Goal: Information Seeking & Learning: Learn about a topic

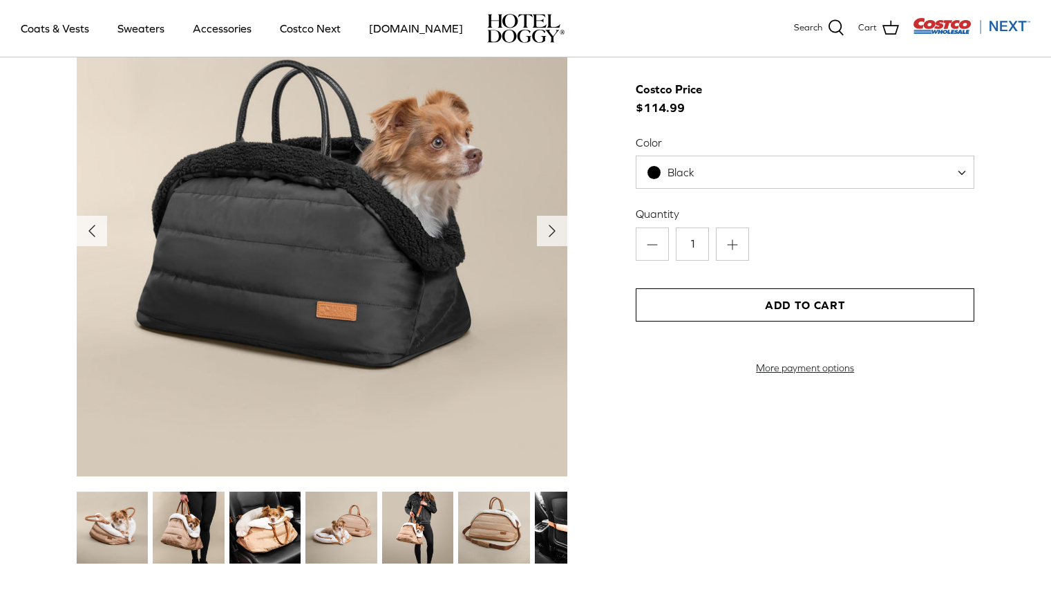
scroll to position [1685, 0]
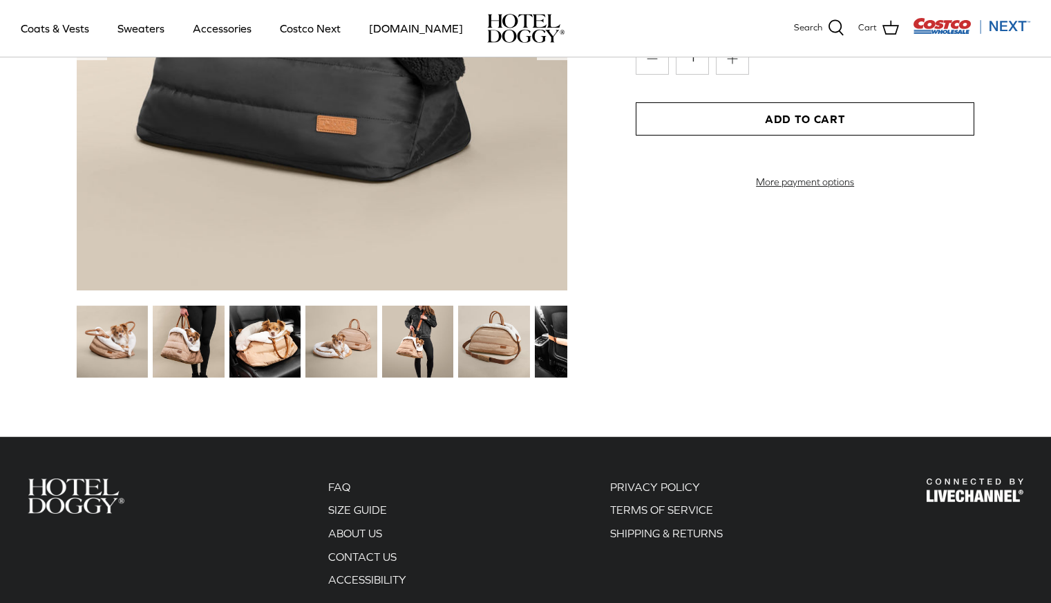
click at [111, 339] on img at bounding box center [112, 341] width 71 height 71
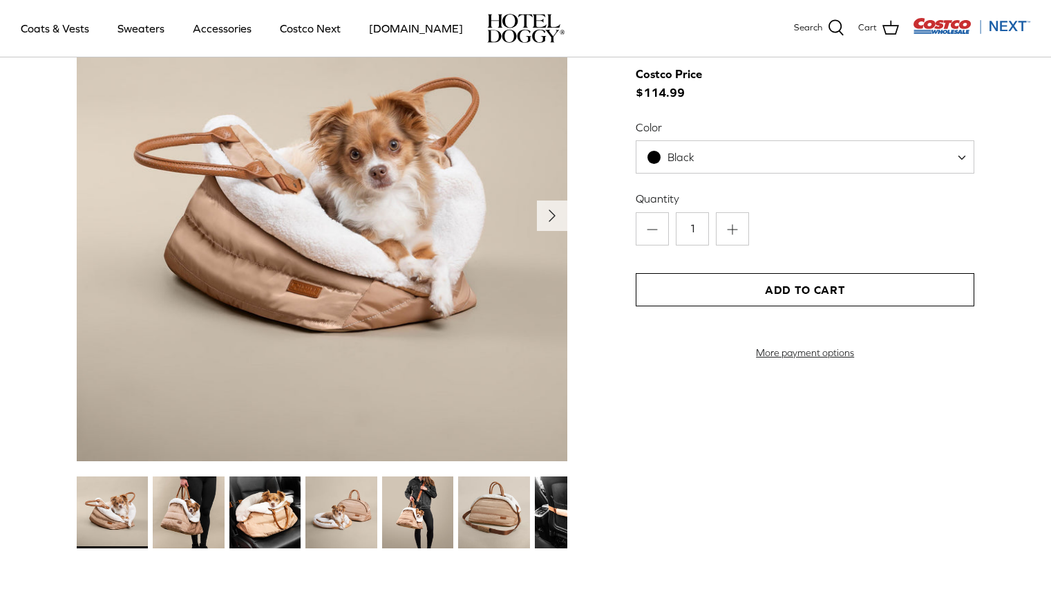
scroll to position [1505, 0]
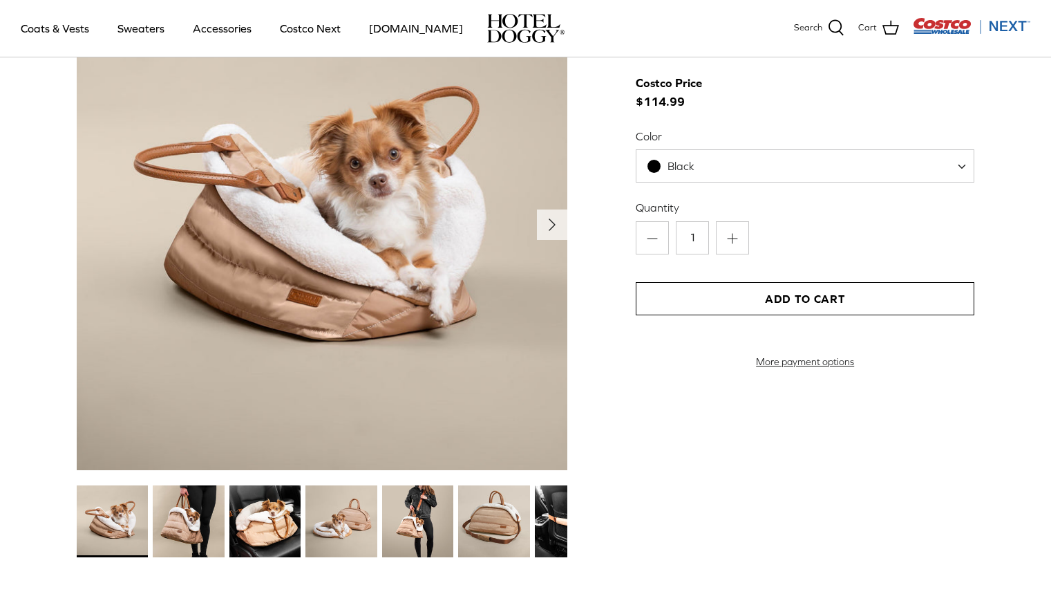
click at [263, 509] on img at bounding box center [264, 520] width 71 height 71
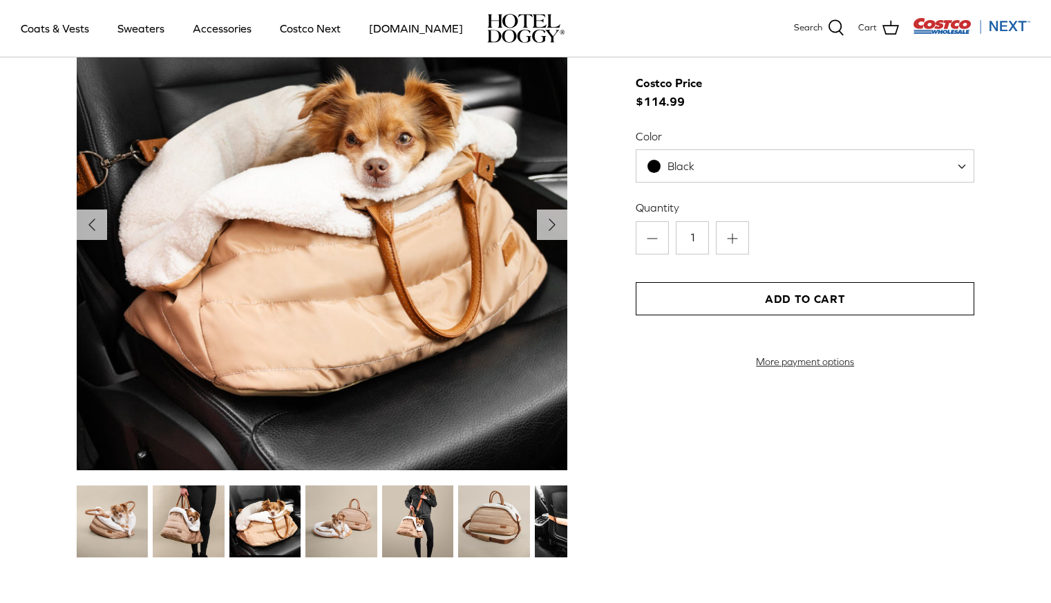
click at [299, 516] on img at bounding box center [264, 520] width 71 height 71
click at [420, 516] on img at bounding box center [417, 520] width 71 height 71
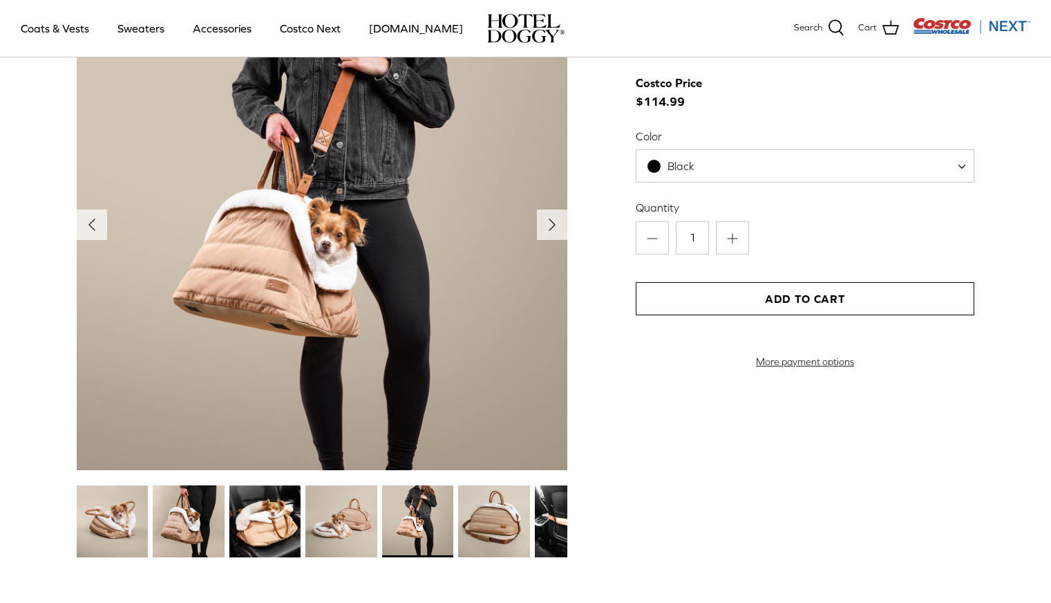
click at [479, 516] on img at bounding box center [493, 520] width 71 height 71
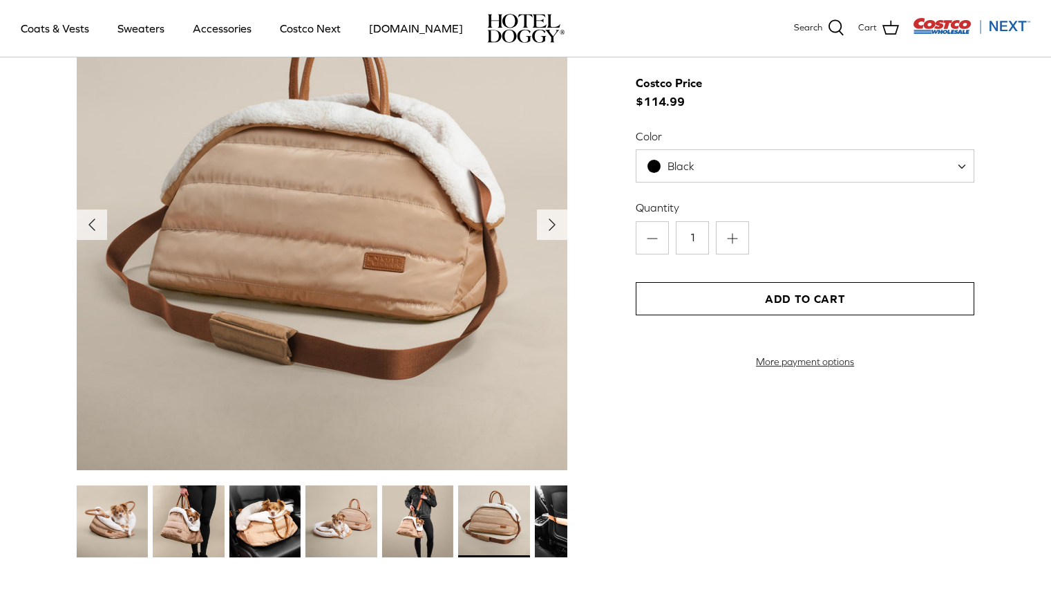
click at [550, 522] on img at bounding box center [570, 520] width 71 height 71
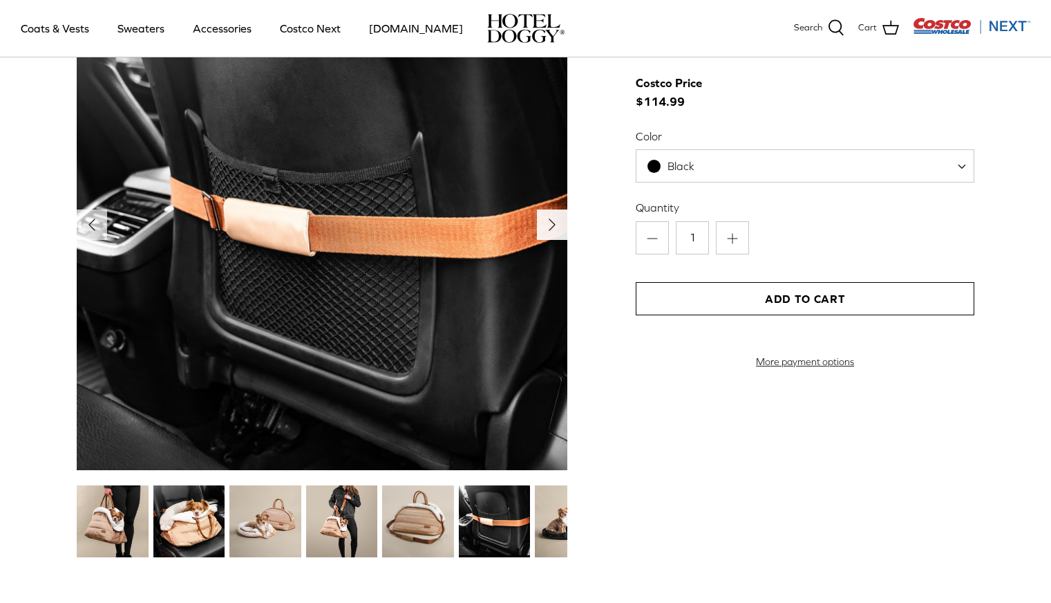
click at [551, 222] on polyline "Next" at bounding box center [552, 224] width 6 height 11
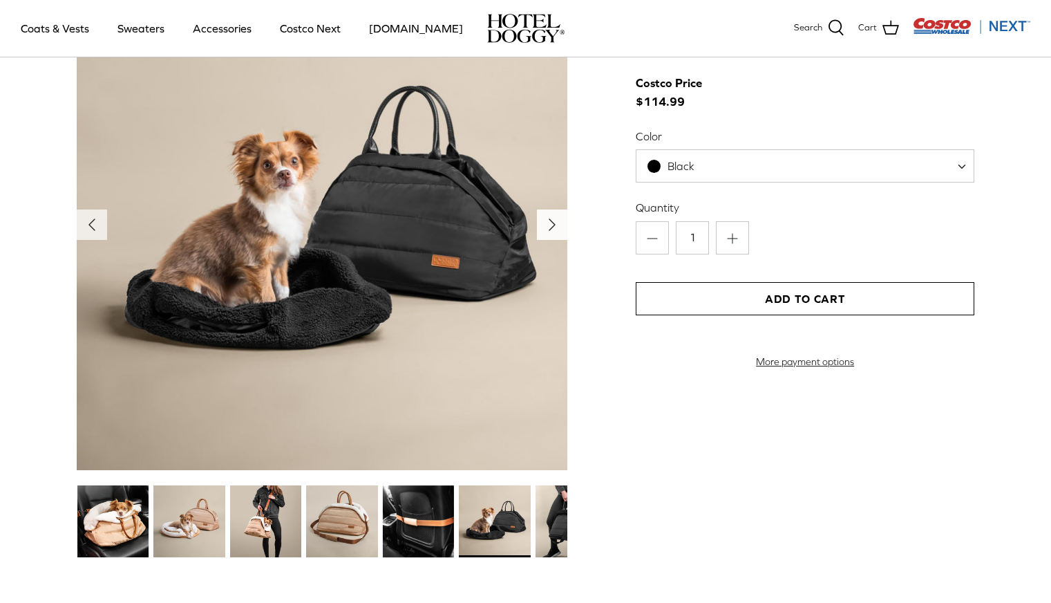
click at [550, 222] on polyline "Next" at bounding box center [552, 224] width 6 height 11
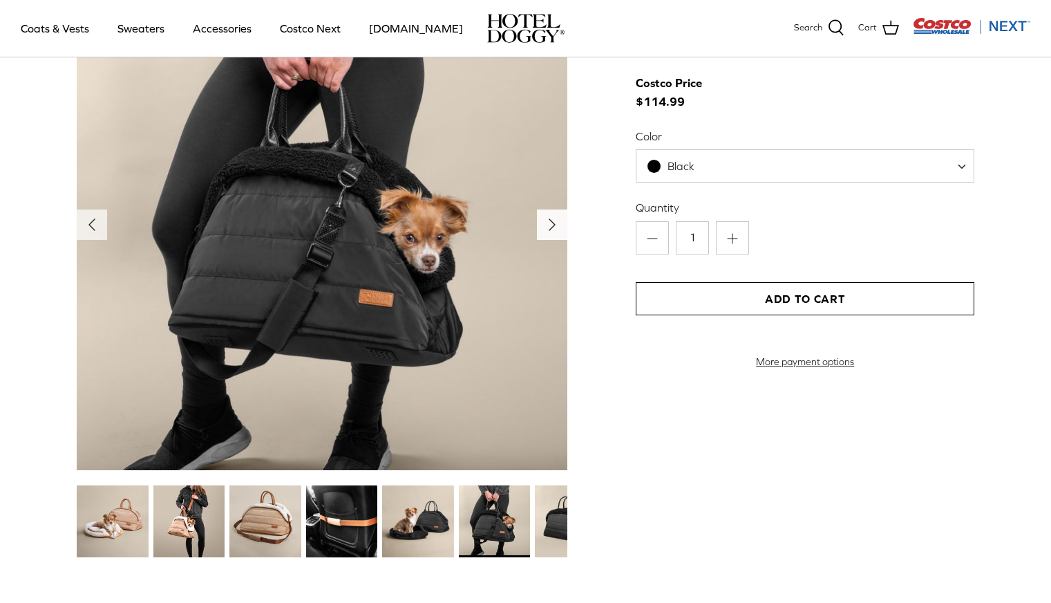
click at [550, 222] on polyline "Next" at bounding box center [552, 224] width 6 height 11
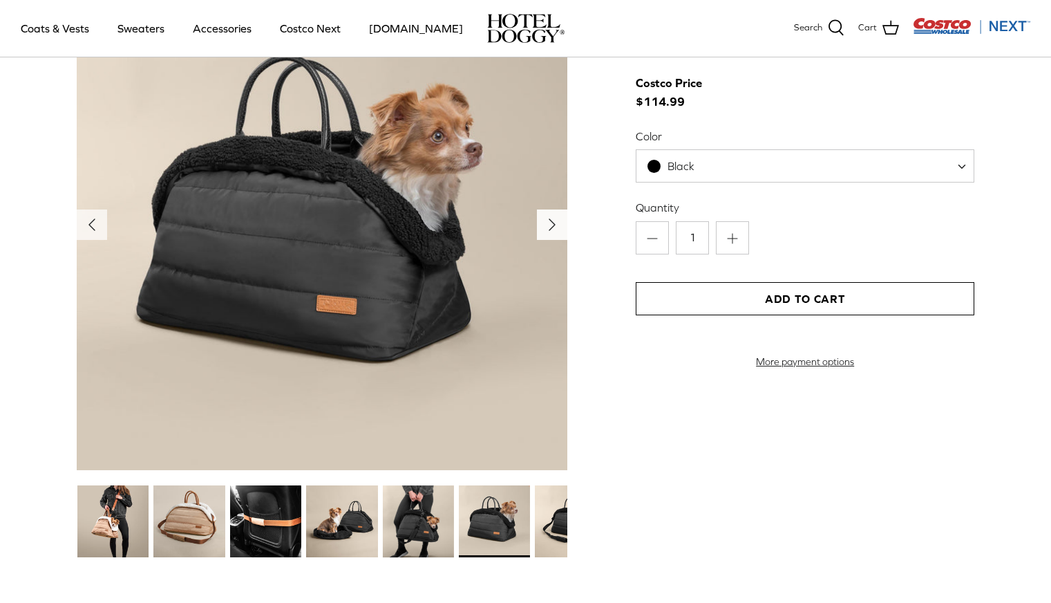
click at [550, 222] on polyline "Next" at bounding box center [552, 224] width 6 height 11
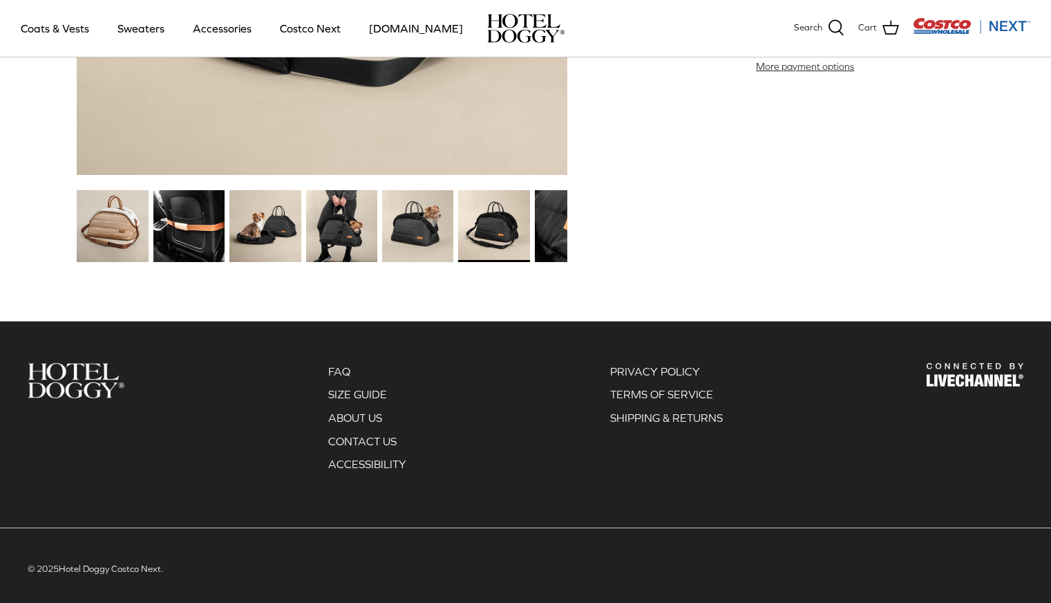
scroll to position [1808, 0]
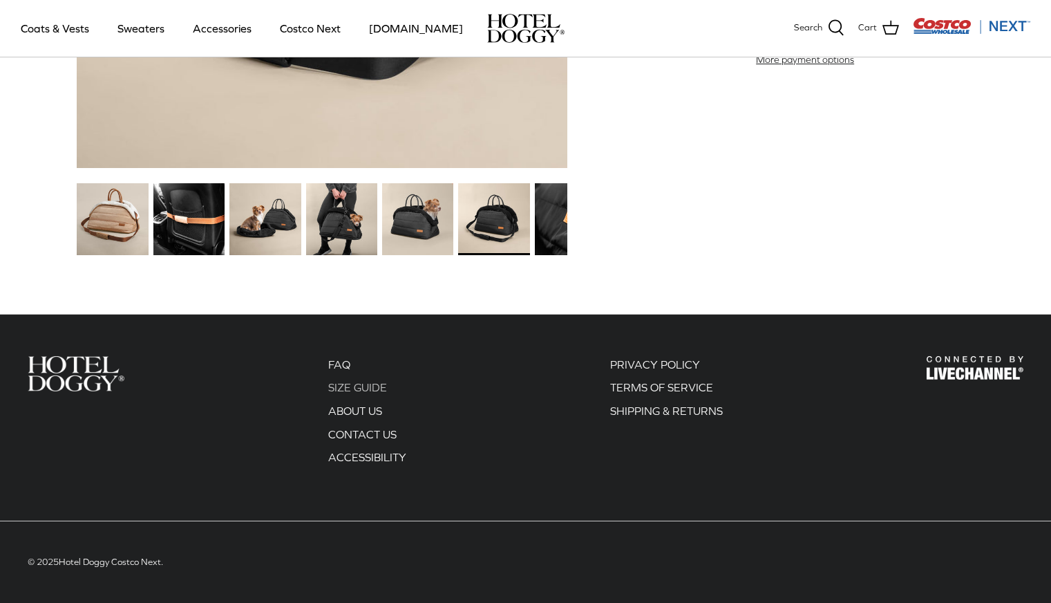
click at [353, 386] on link "SIZE GUIDE" at bounding box center [357, 387] width 59 height 12
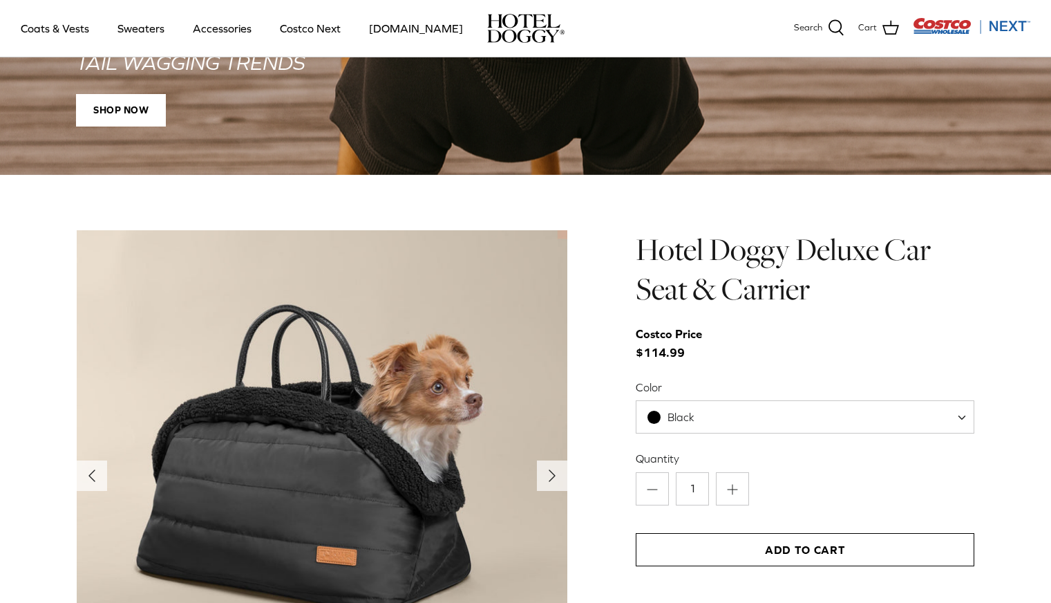
scroll to position [1331, 0]
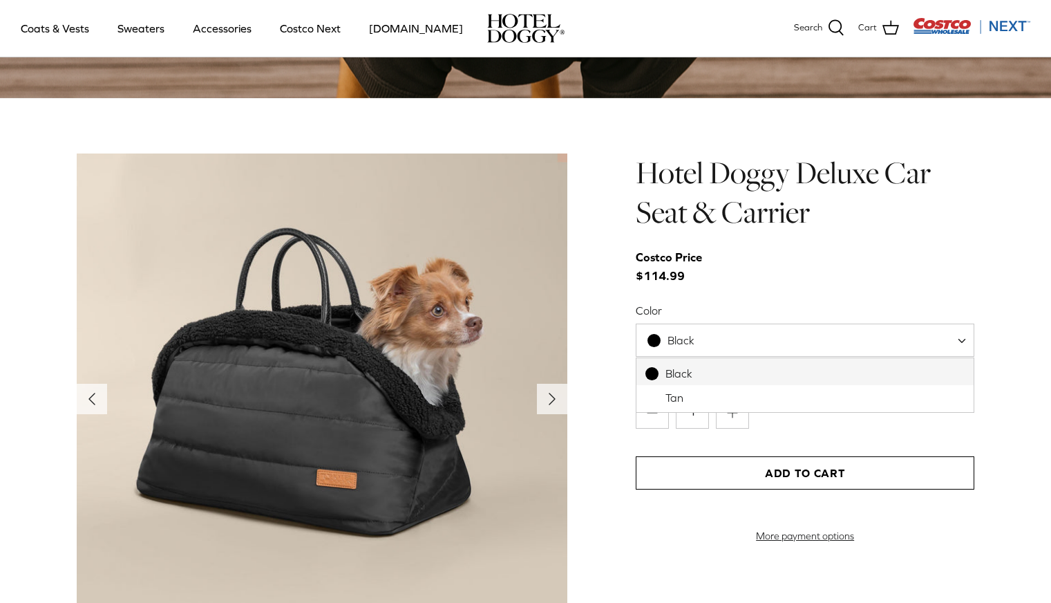
click at [776, 349] on span "Black" at bounding box center [805, 339] width 339 height 33
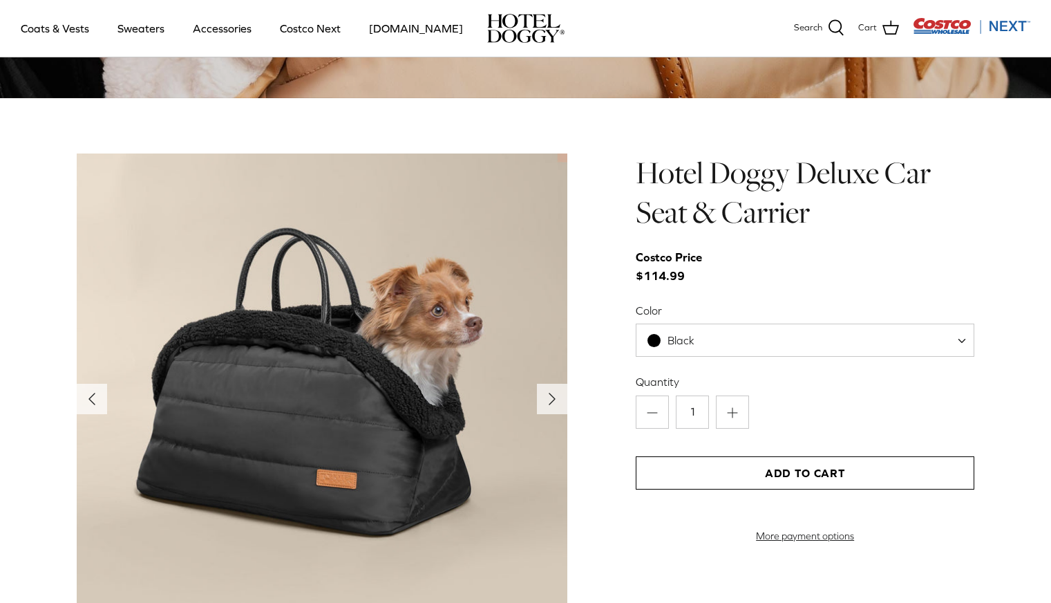
click at [776, 349] on span "Black" at bounding box center [805, 339] width 339 height 33
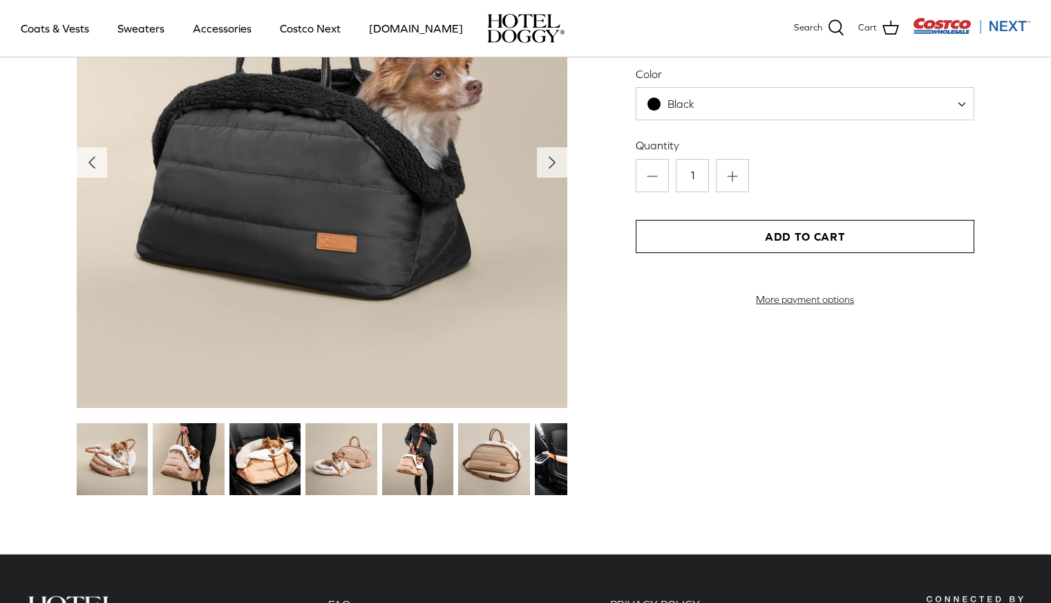
scroll to position [1808, 0]
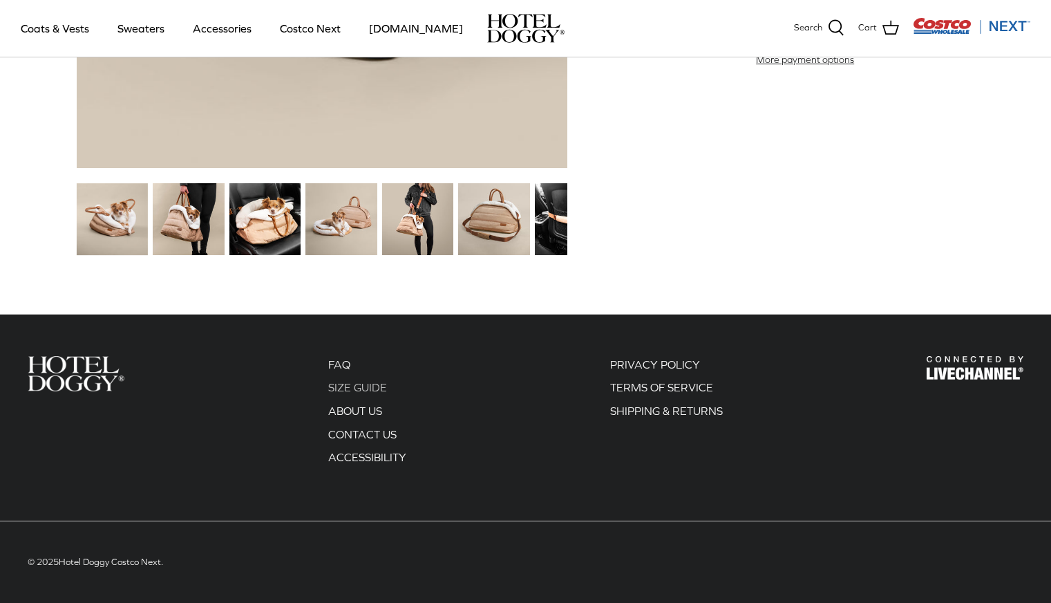
click at [375, 392] on link "SIZE GUIDE" at bounding box center [357, 387] width 59 height 12
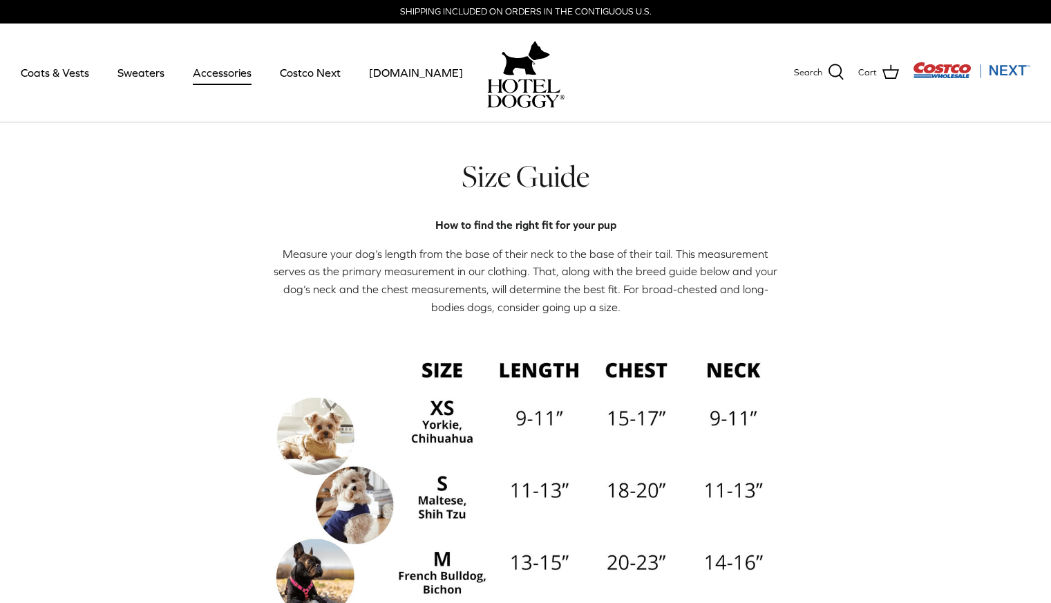
click at [227, 71] on link "Accessories" at bounding box center [222, 72] width 84 height 47
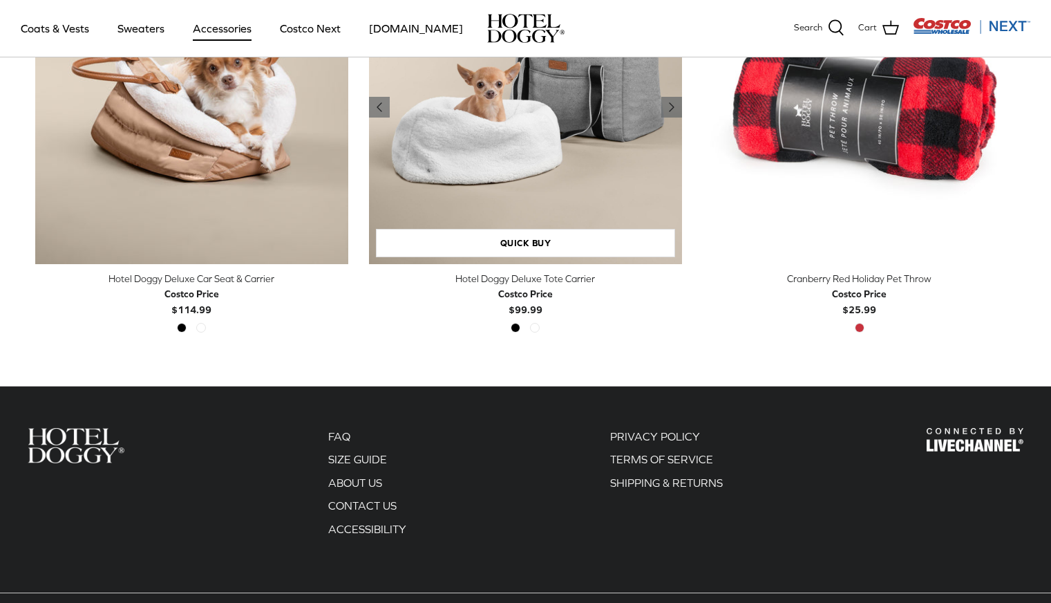
scroll to position [331, 0]
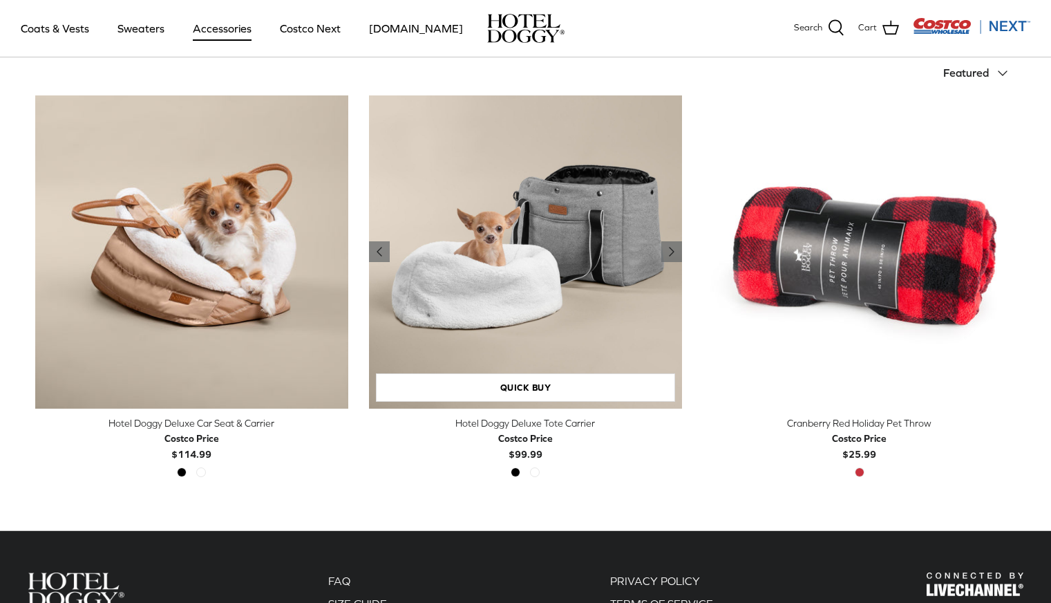
click at [556, 249] on img "Hotel Doggy Deluxe Tote Carrier" at bounding box center [525, 251] width 313 height 313
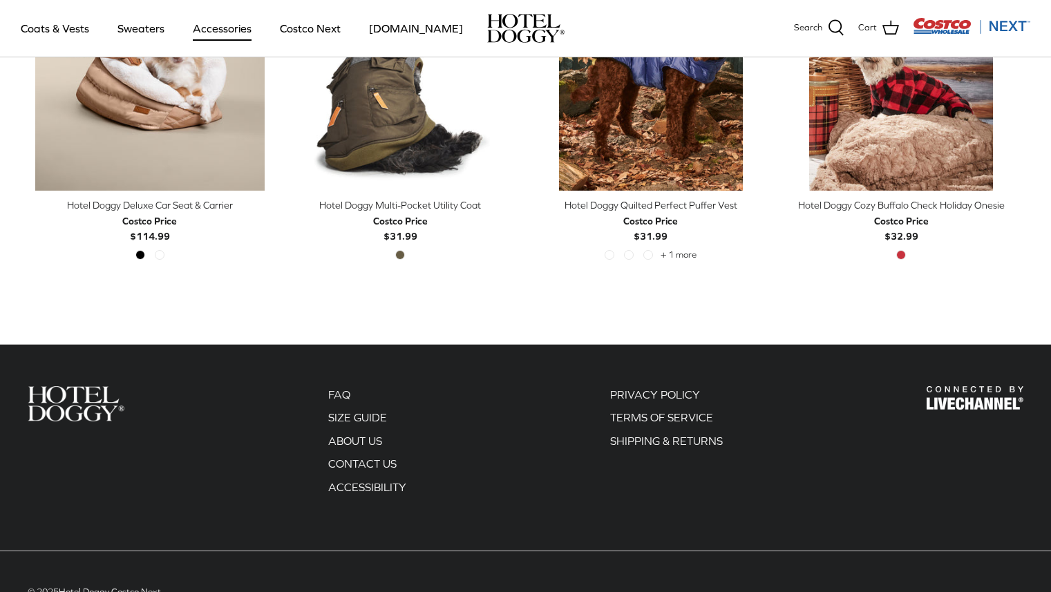
scroll to position [907, 0]
